Goal: Task Accomplishment & Management: Complete application form

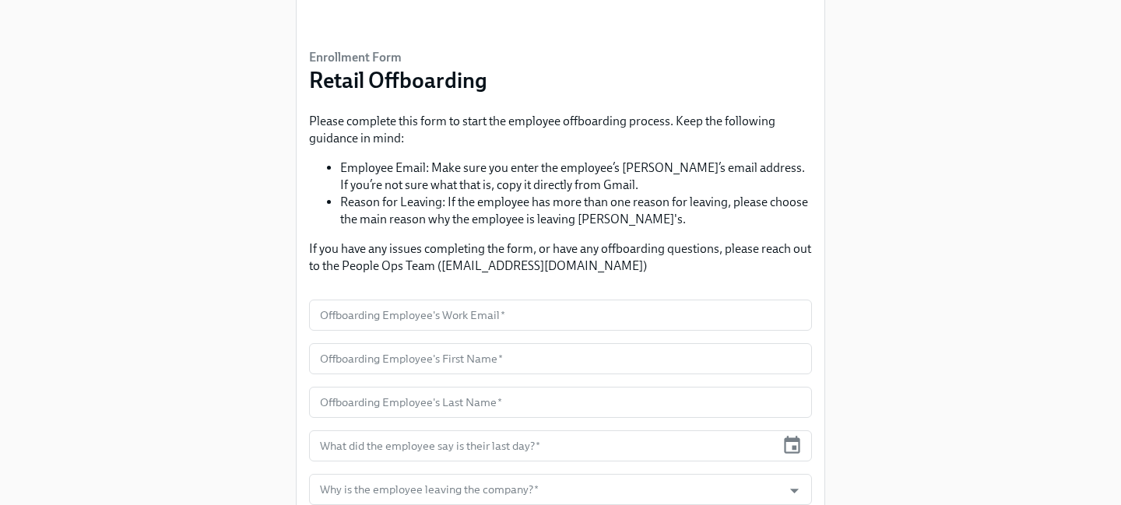
scroll to position [80, 0]
click at [469, 313] on input "text" at bounding box center [560, 314] width 503 height 31
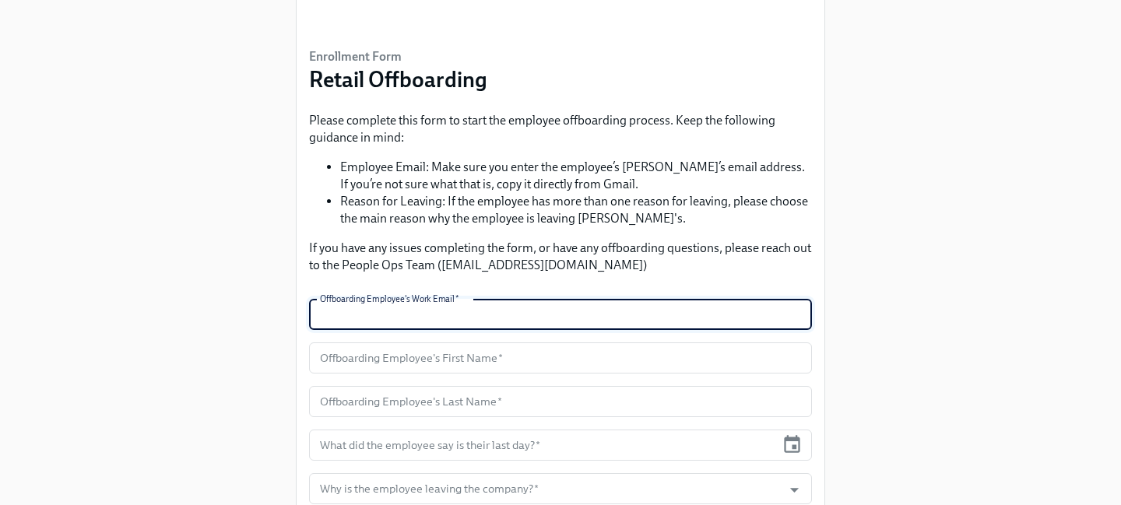
paste input "[EMAIL_ADDRESS][DOMAIN_NAME]"
type input "[EMAIL_ADDRESS][DOMAIN_NAME]"
click at [546, 357] on input "text" at bounding box center [560, 358] width 503 height 31
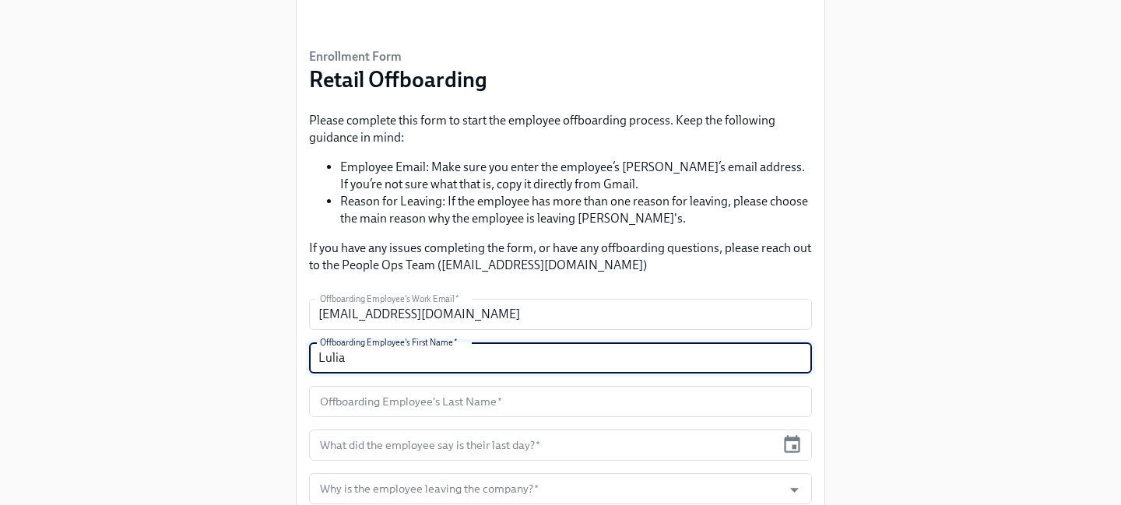
type input "Lulia"
click at [455, 409] on input "text" at bounding box center [560, 401] width 503 height 31
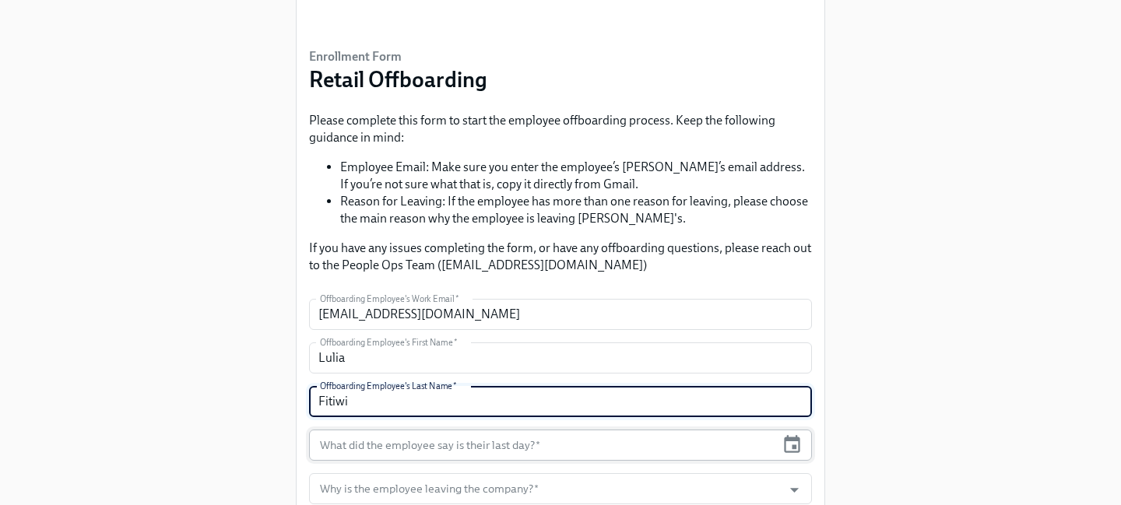
type input "Fitiwi"
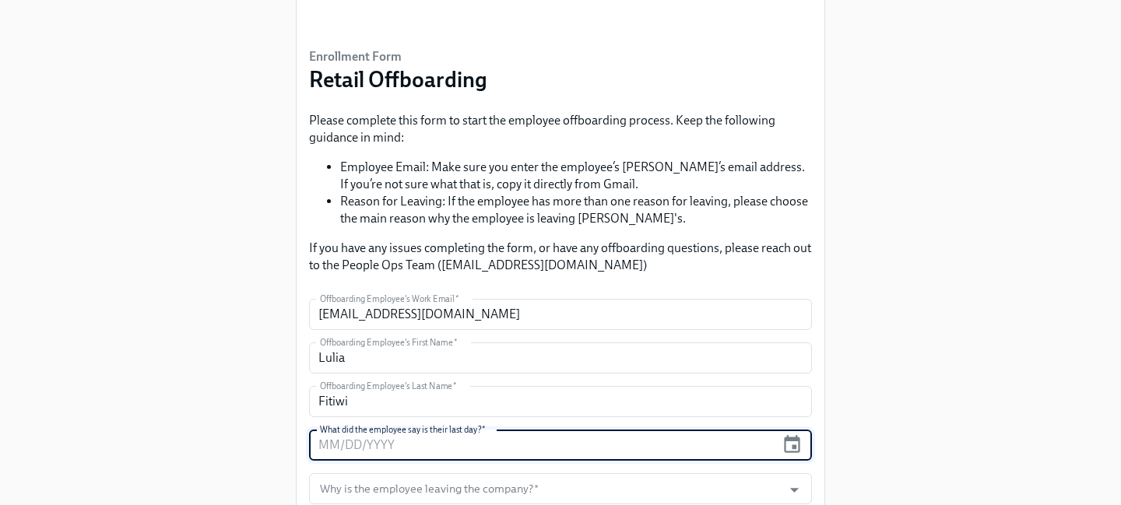
click at [555, 441] on input "text" at bounding box center [542, 445] width 466 height 31
type input "10/13/2025"
click at [933, 398] on div "Enrollment Form Retail Offboarding Please complete this form to start the emplo…" at bounding box center [560, 268] width 1071 height 697
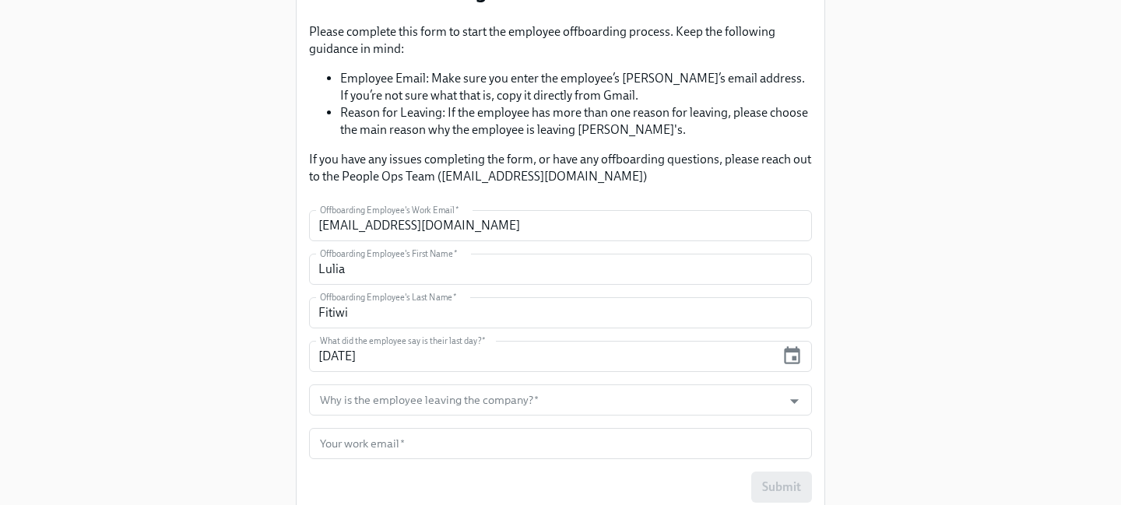
scroll to position [178, 0]
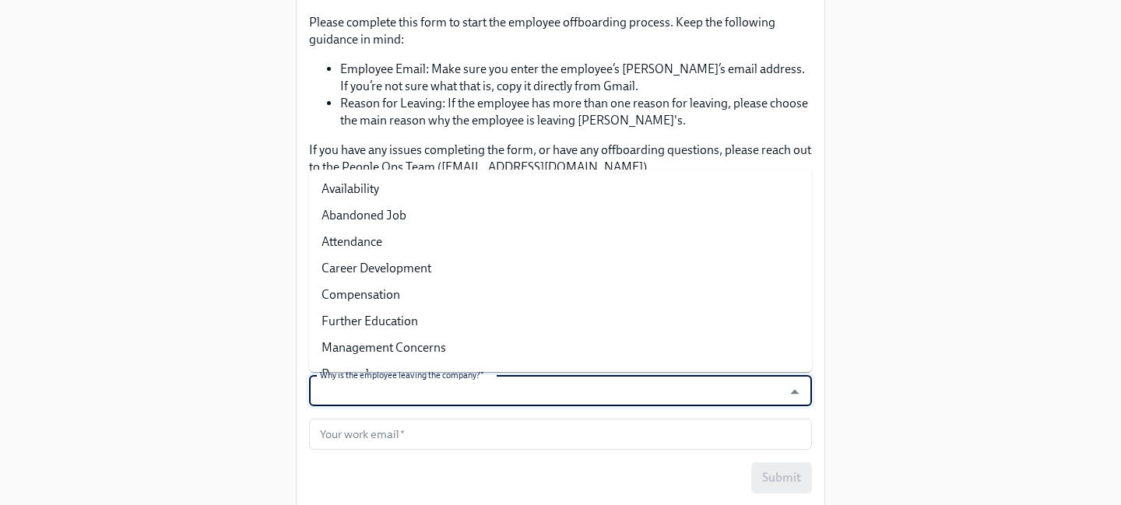
click at [645, 392] on input "Why is the employee leaving the company?   *" at bounding box center [546, 390] width 458 height 31
click at [795, 393] on icon "Close" at bounding box center [794, 391] width 21 height 21
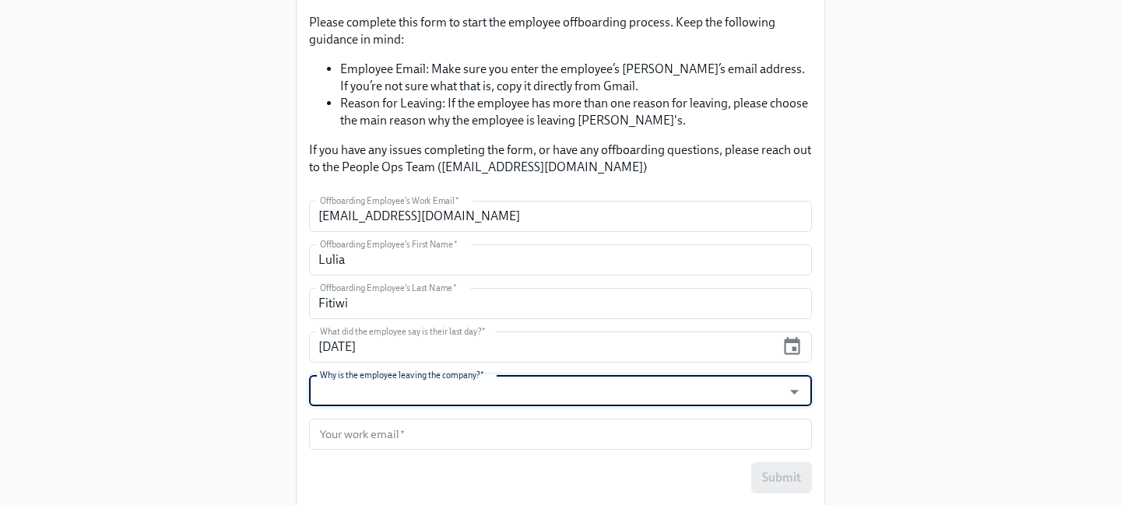
click at [694, 400] on input "Why is the employee leaving the company?   *" at bounding box center [546, 390] width 458 height 31
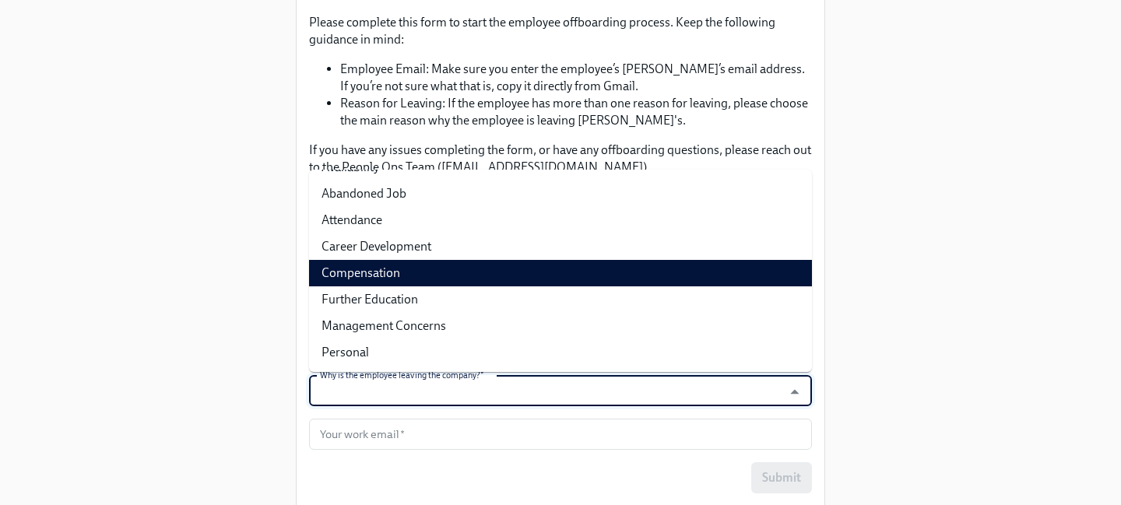
scroll to position [21, 0]
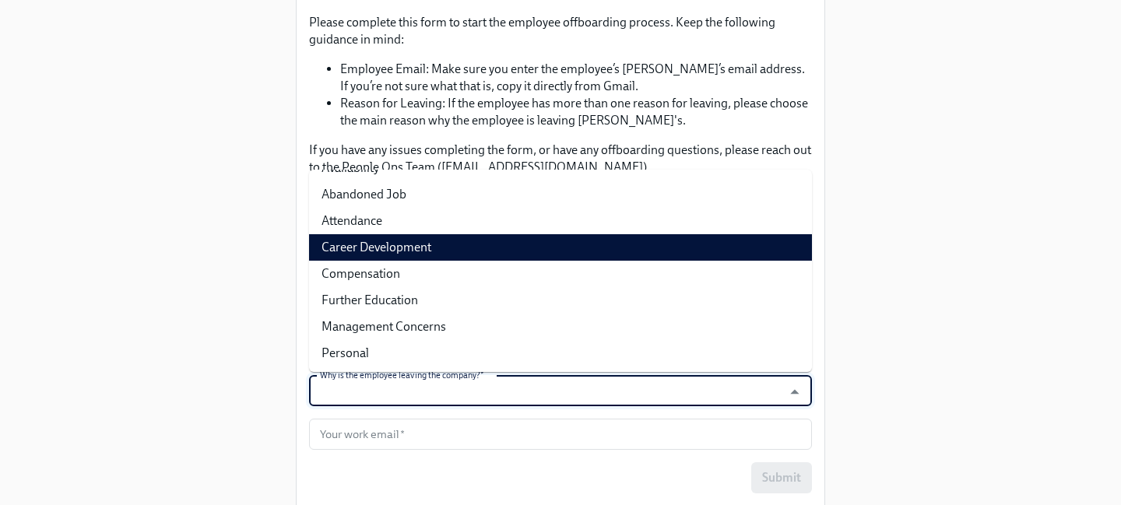
click at [430, 246] on li "Career Development" at bounding box center [560, 247] width 503 height 26
type input "Career Development"
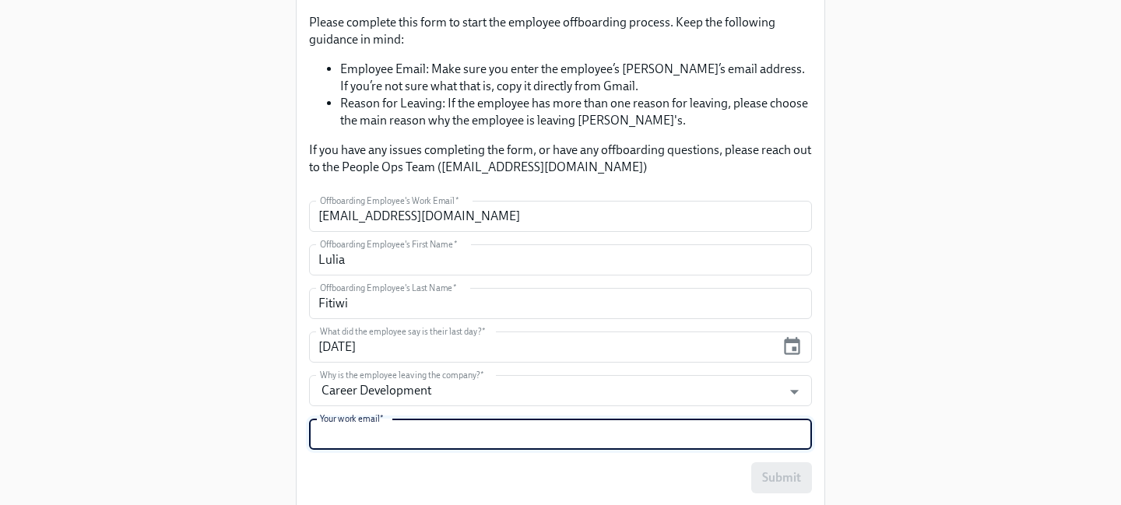
click at [441, 441] on input "text" at bounding box center [560, 434] width 503 height 31
type input "bgill@rothys.com"
click at [1021, 281] on div "Enrollment Form Retail Offboarding Please complete this form to start the emplo…" at bounding box center [560, 170] width 1071 height 697
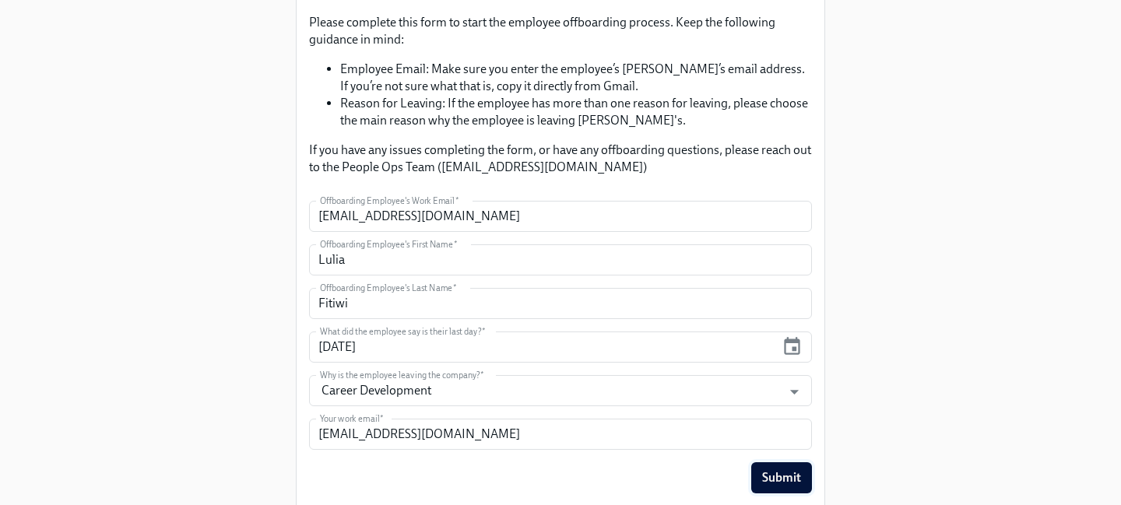
click at [784, 470] on span "Submit" at bounding box center [781, 478] width 39 height 16
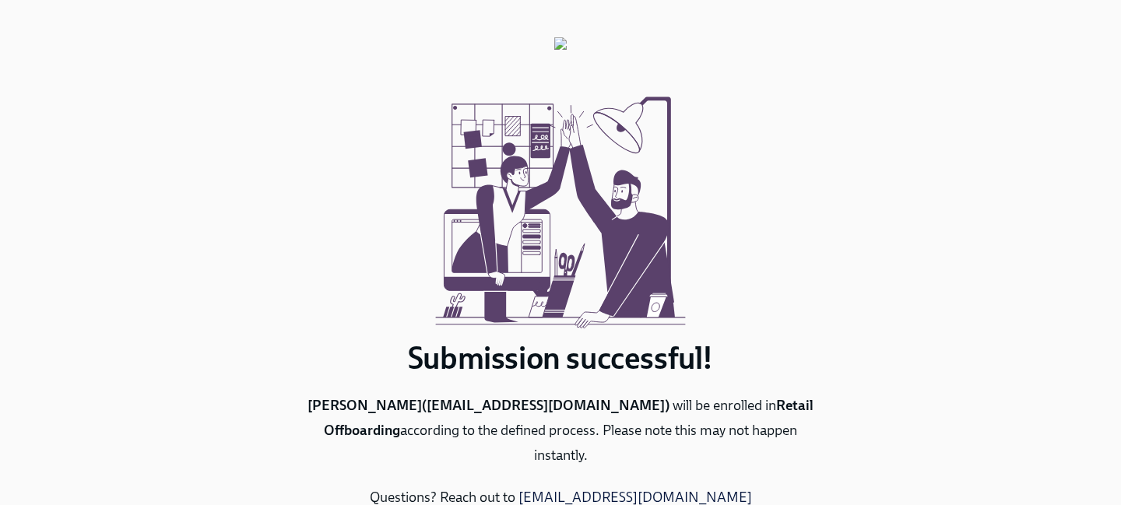
scroll to position [79, 0]
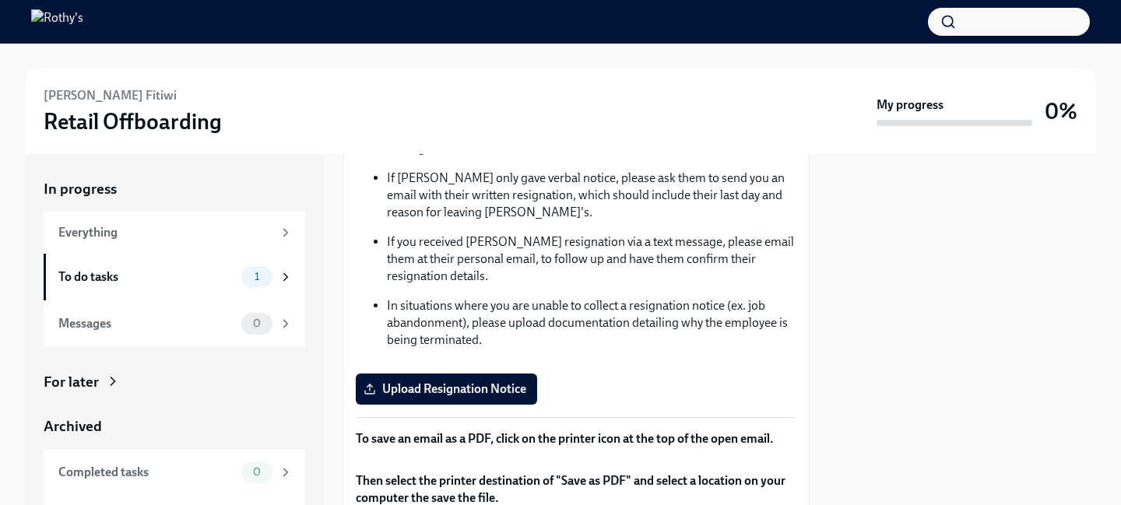
scroll to position [190, 0]
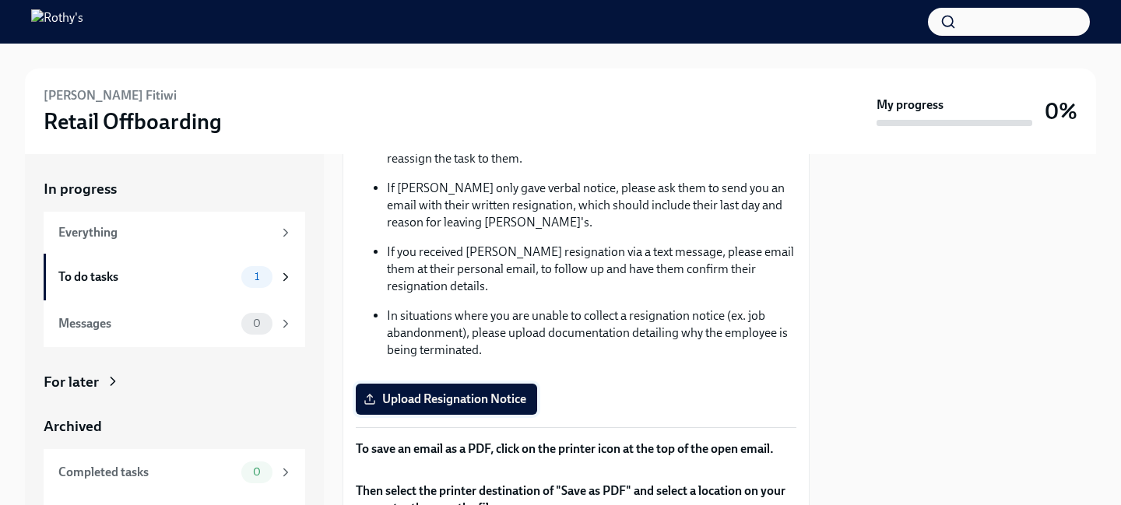
click at [448, 393] on span "Upload Resignation Notice" at bounding box center [447, 400] width 160 height 16
click at [0, 0] on input "Upload Resignation Notice" at bounding box center [0, 0] width 0 height 0
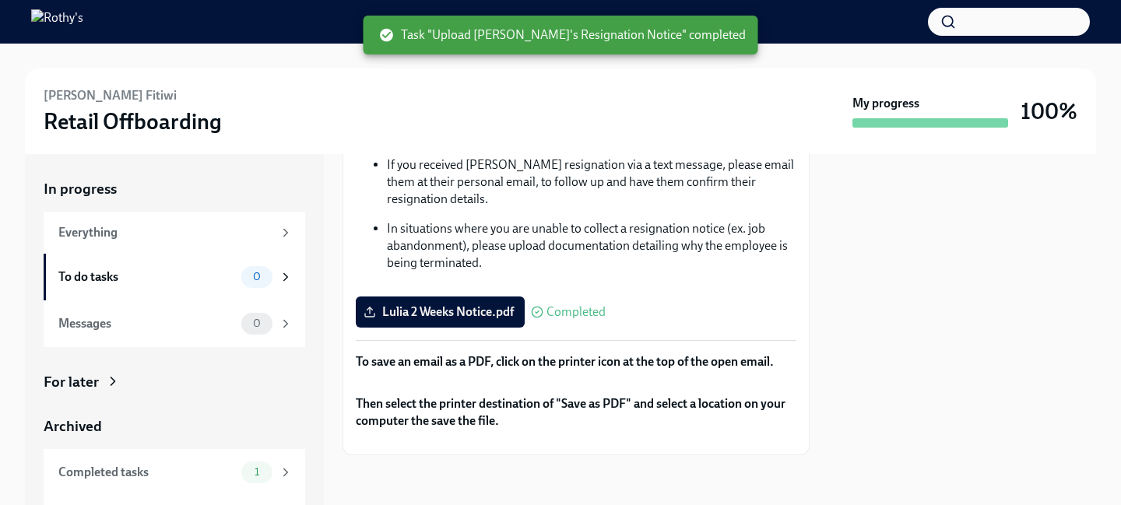
scroll to position [462, 0]
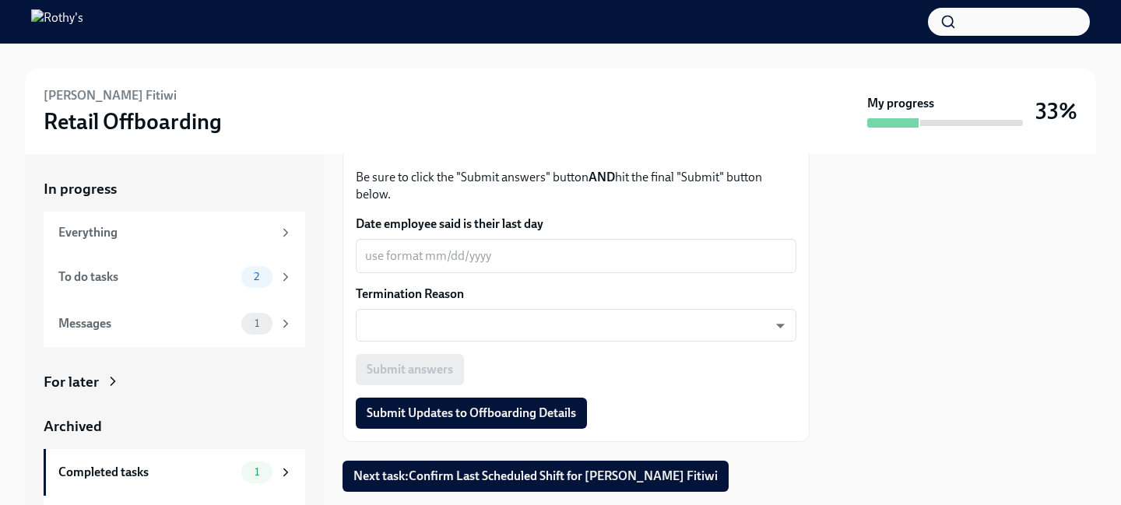
scroll to position [733, 0]
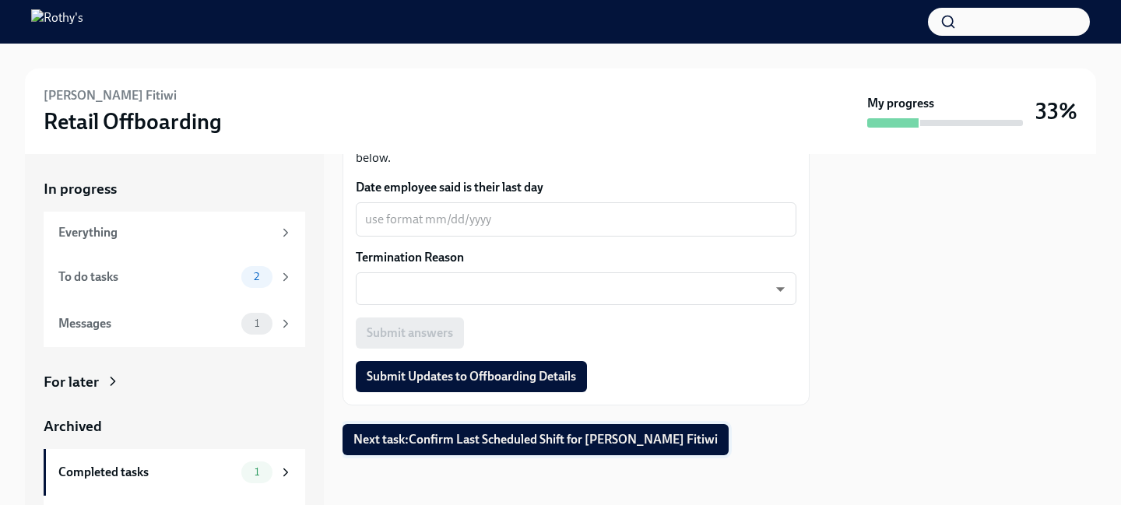
click at [597, 448] on button "Next task : Confirm Last Scheduled Shift for Lulia Yacob Fitiwi" at bounding box center [536, 439] width 386 height 31
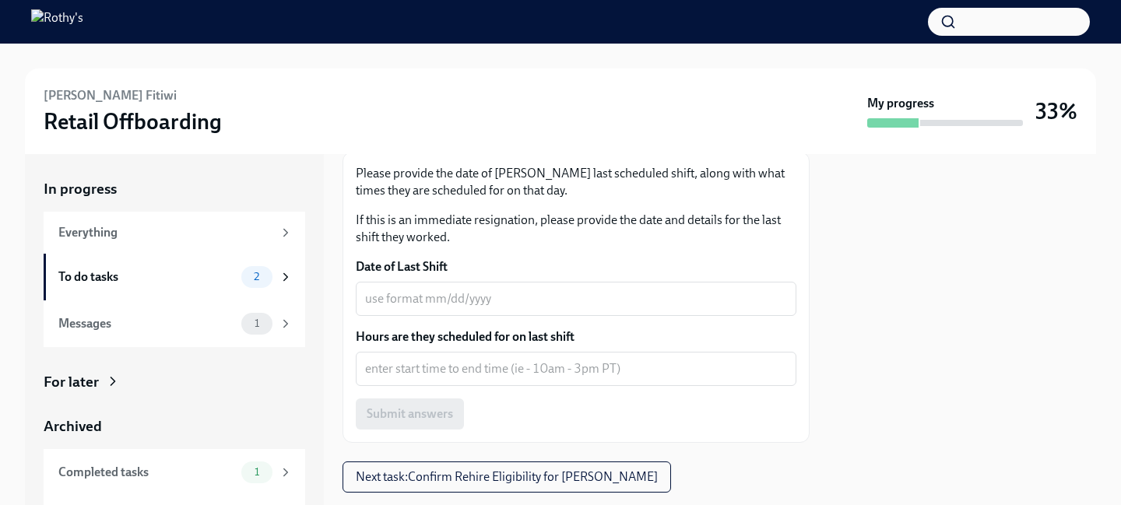
scroll to position [253, 0]
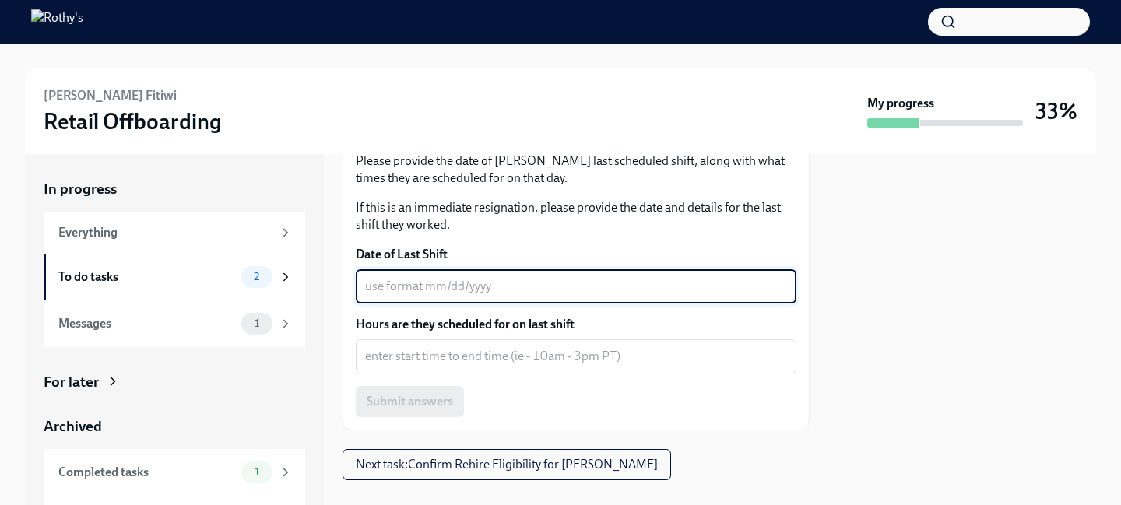
click at [555, 283] on textarea "Date of Last Shift" at bounding box center [576, 286] width 422 height 19
type textarea "10/13/2025"
click at [631, 366] on textarea "Hours are they scheduled for on last shift" at bounding box center [576, 356] width 422 height 19
click at [736, 287] on textarea "10/13/2025" at bounding box center [576, 286] width 422 height 19
click at [583, 365] on textarea "Hours are they scheduled for on last shift" at bounding box center [576, 356] width 422 height 19
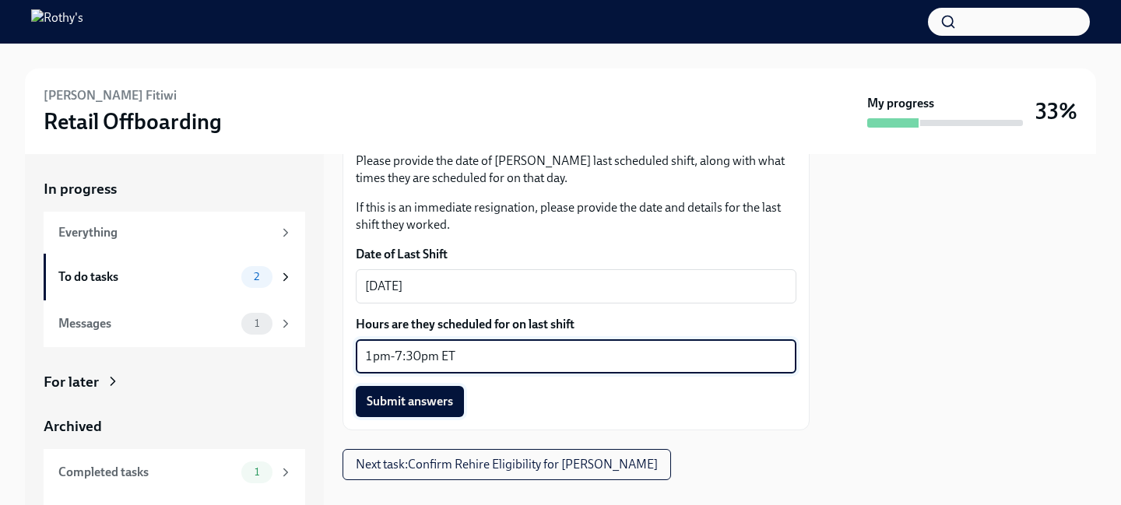
type textarea "1pm-7:30pm ET"
click at [437, 411] on button "Submit answers" at bounding box center [410, 401] width 108 height 31
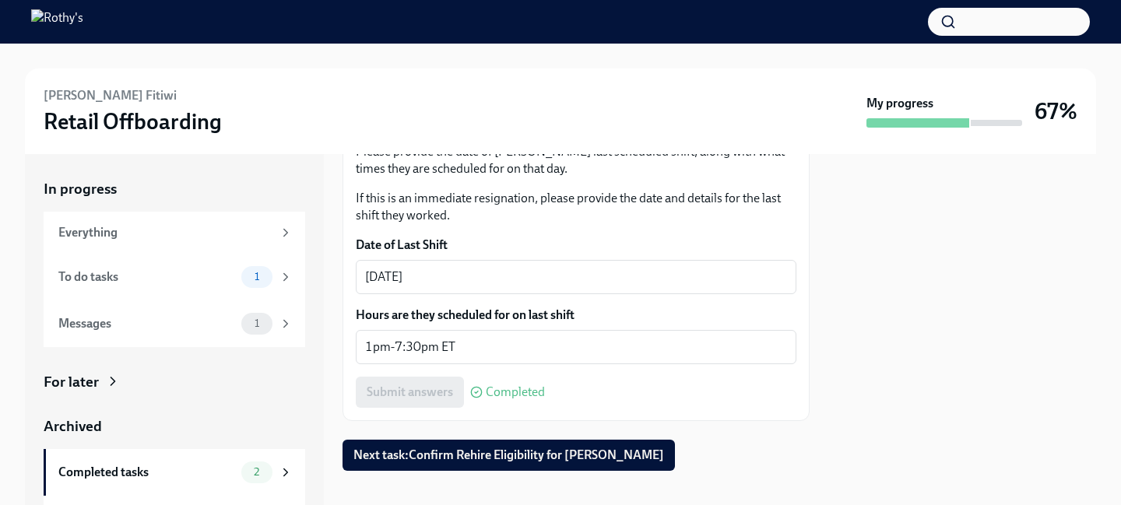
scroll to position [278, 0]
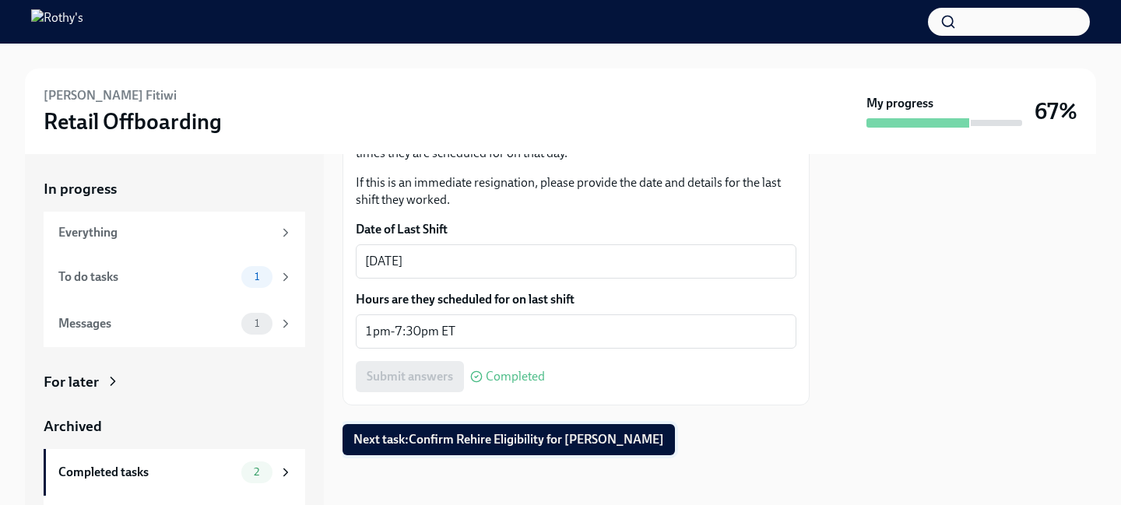
click at [559, 440] on span "Next task : Confirm Rehire Eligibility for Lulia Yacob Fitiwi" at bounding box center [508, 440] width 311 height 16
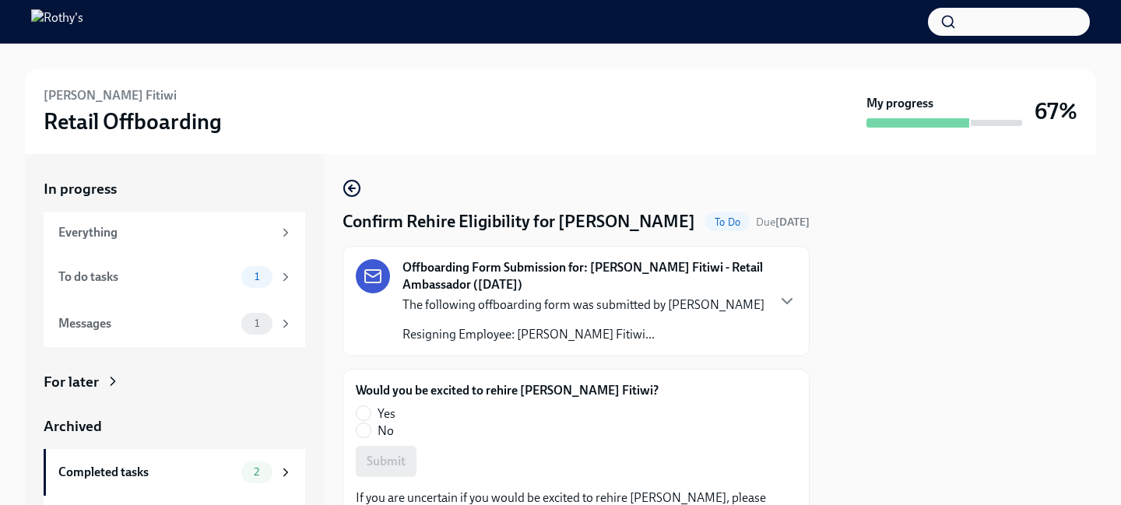
scroll to position [17, 0]
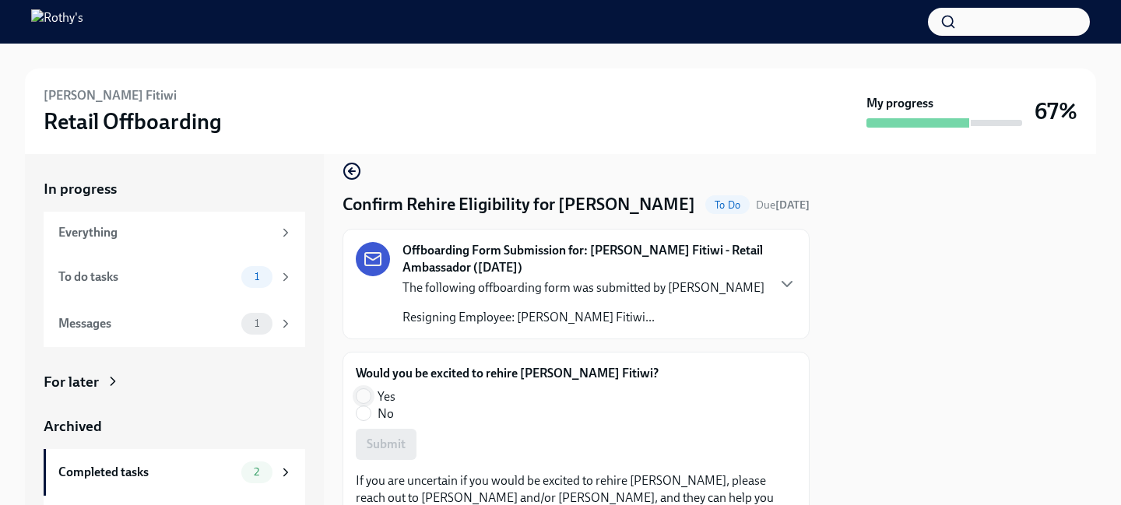
click at [368, 403] on input "Yes" at bounding box center [364, 396] width 14 height 14
radio input "true"
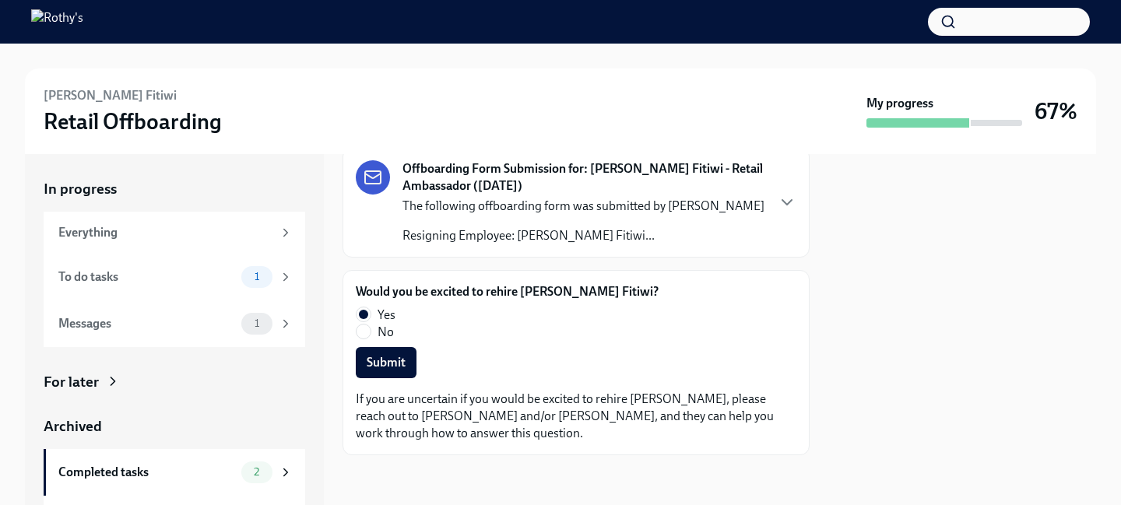
scroll to position [122, 0]
click at [401, 368] on span "Submit" at bounding box center [386, 363] width 39 height 16
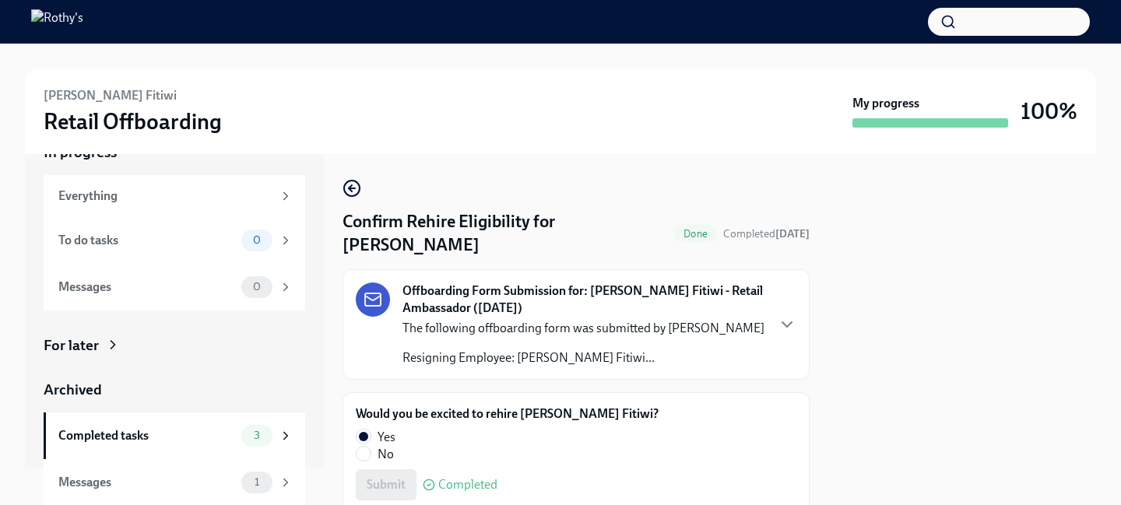
scroll to position [37, 0]
click at [125, 480] on div "Messages" at bounding box center [146, 481] width 177 height 17
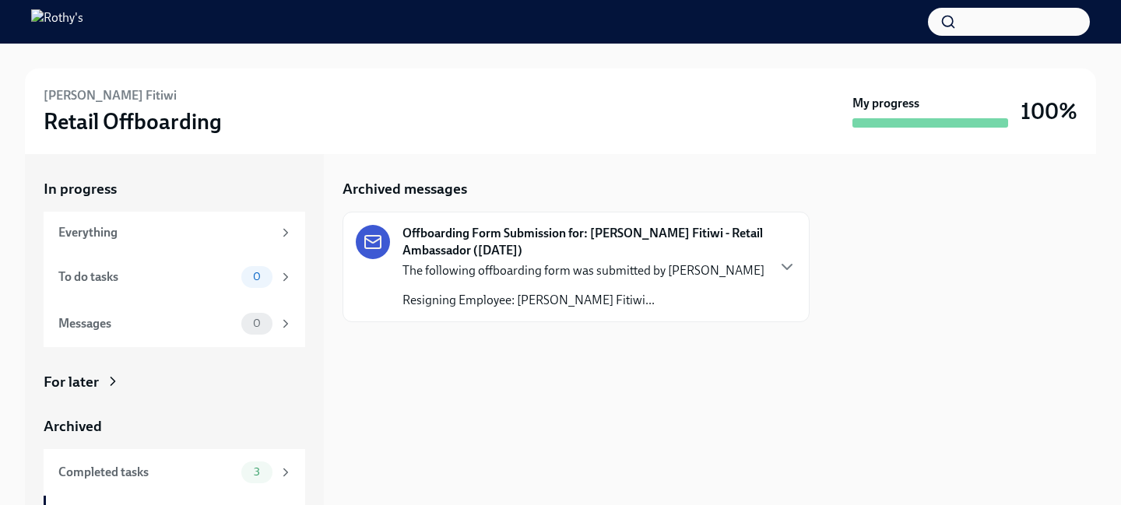
click at [539, 229] on strong "Offboarding Form Submission for: Lulia Yacob Fitiwi - Retail Ambassador (10/13/…" at bounding box center [583, 242] width 363 height 34
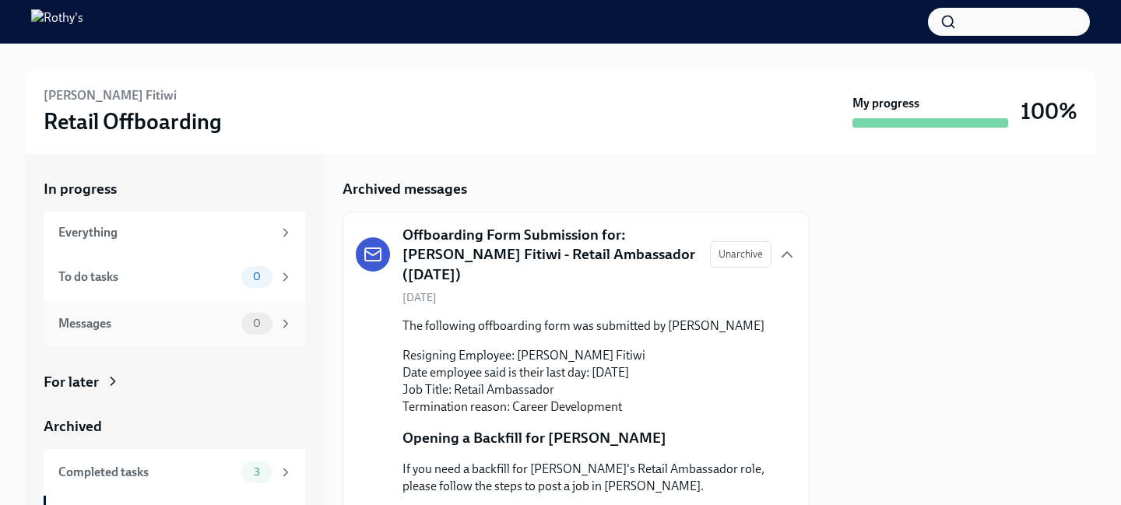
click at [140, 325] on div "Messages" at bounding box center [146, 323] width 177 height 17
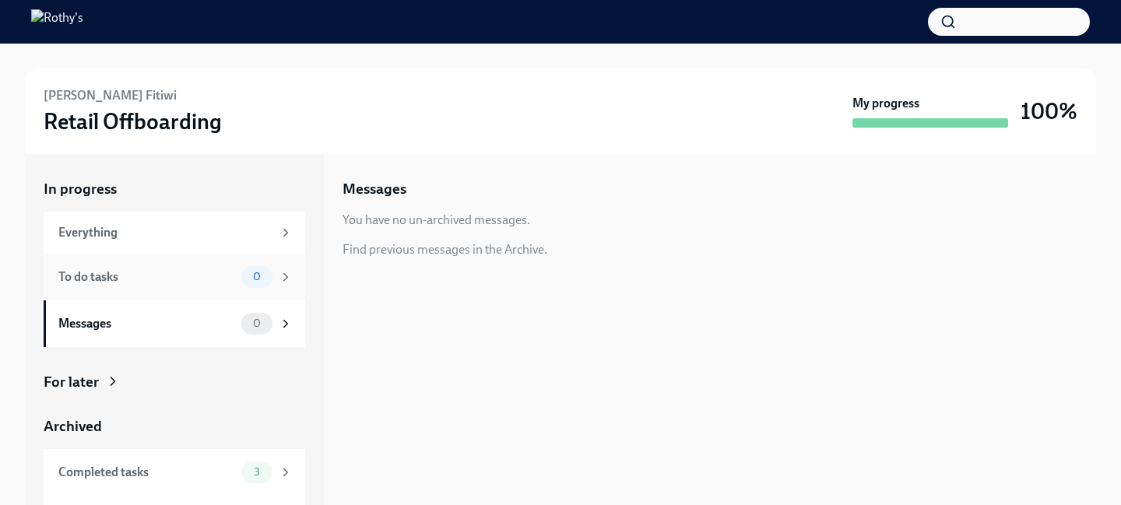
click at [142, 279] on div "To do tasks" at bounding box center [146, 277] width 177 height 17
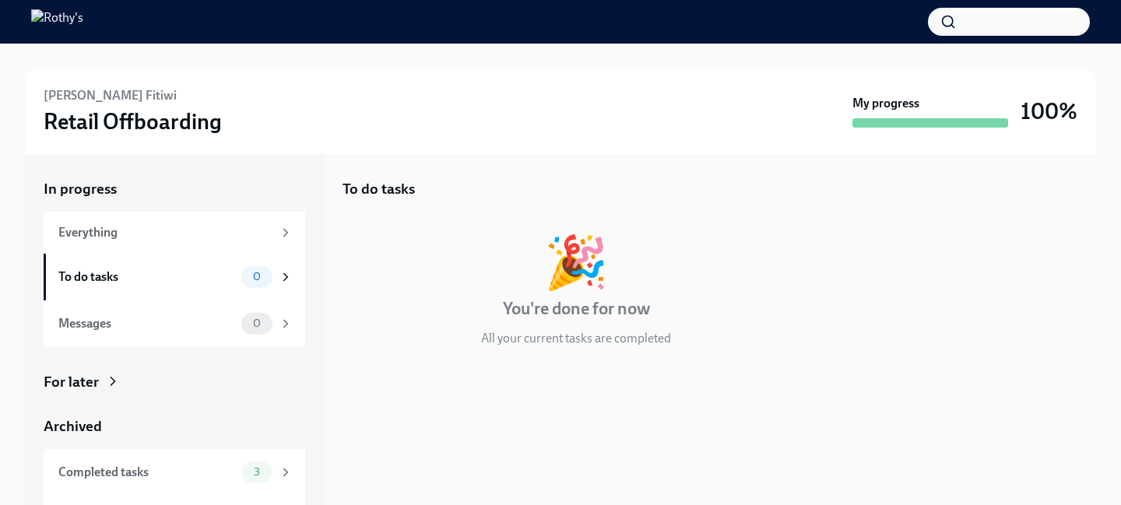
click at [585, 219] on div "To do tasks 🎉 You're done for now All your current tasks are completed" at bounding box center [576, 275] width 467 height 193
